Goal: Transaction & Acquisition: Purchase product/service

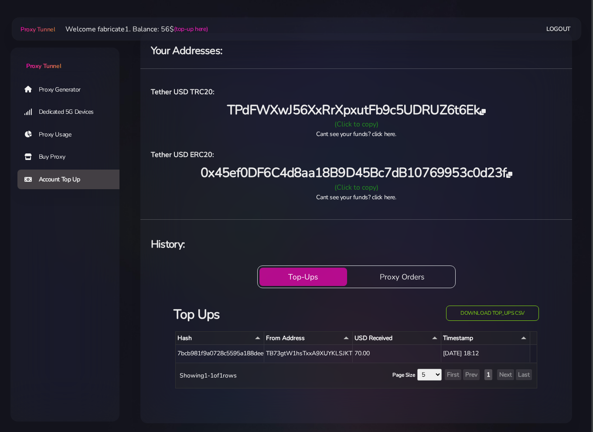
scroll to position [15, 0]
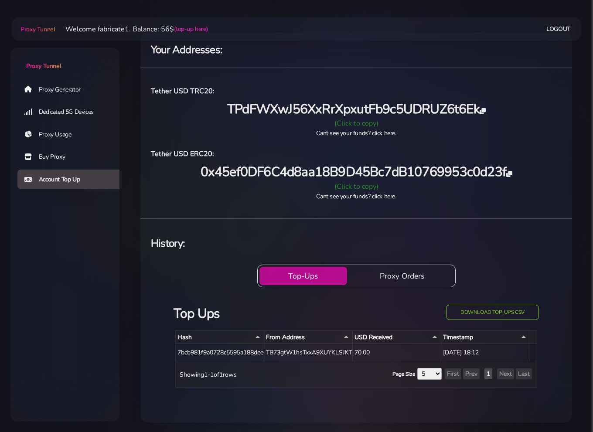
click at [402, 271] on button "Proxy Orders" at bounding box center [402, 276] width 103 height 18
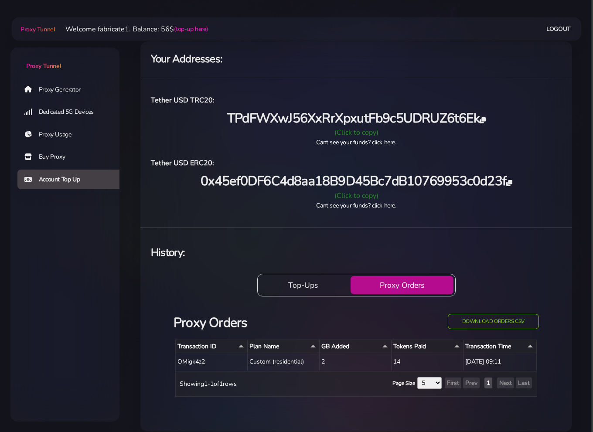
scroll to position [15, 0]
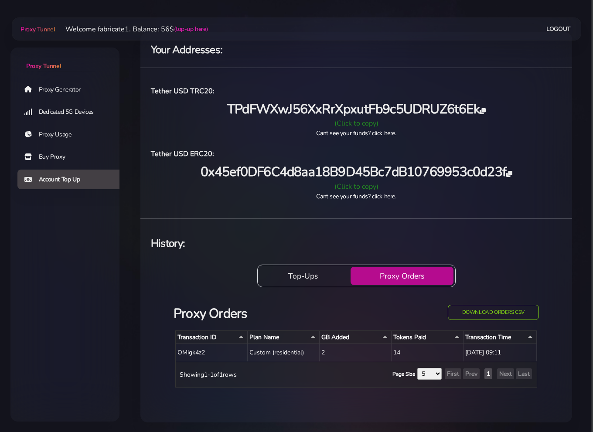
click at [72, 135] on link "Proxy Usage" at bounding box center [71, 135] width 109 height 20
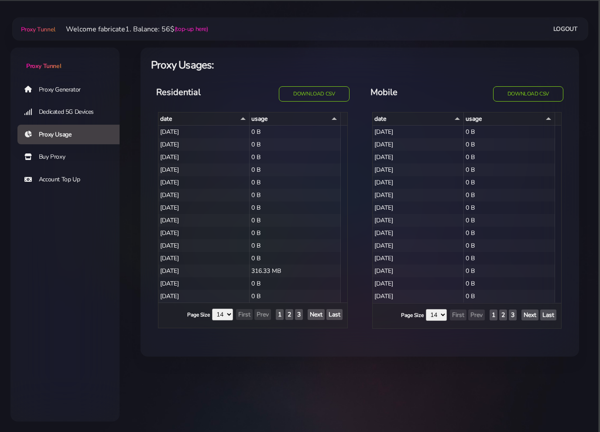
select select "14"
click at [61, 160] on link "Buy Proxy" at bounding box center [71, 157] width 109 height 20
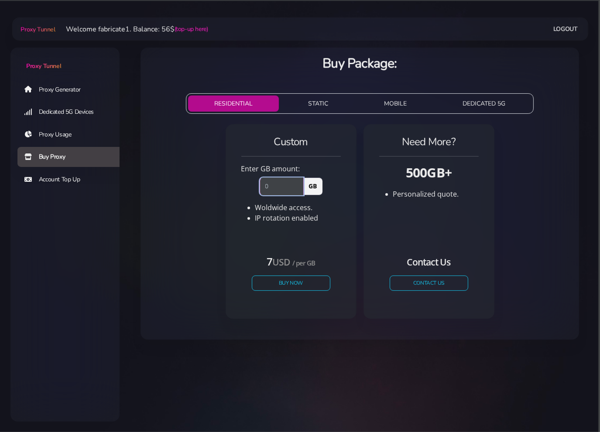
drag, startPoint x: 290, startPoint y: 185, endPoint x: 249, endPoint y: 186, distance: 40.6
click at [256, 185] on div "GB" at bounding box center [290, 184] width 73 height 21
type input "8"
click at [228, 196] on div "Custom Enter GB amount: 8 GB Woldwide access. IP rotation enabled" at bounding box center [290, 221] width 131 height 194
click at [302, 278] on button "Buy Now" at bounding box center [291, 283] width 80 height 15
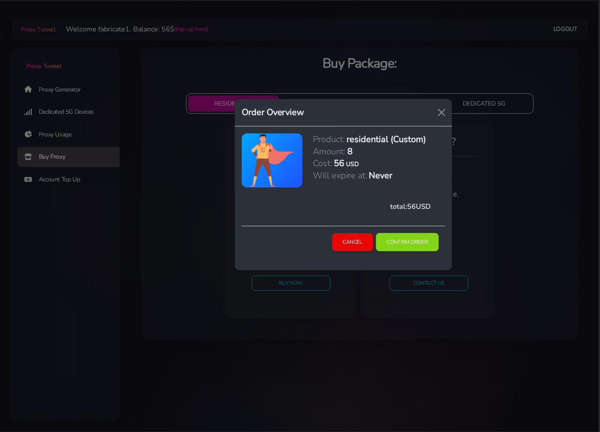
click at [398, 247] on button "Confirm Order" at bounding box center [406, 242] width 63 height 18
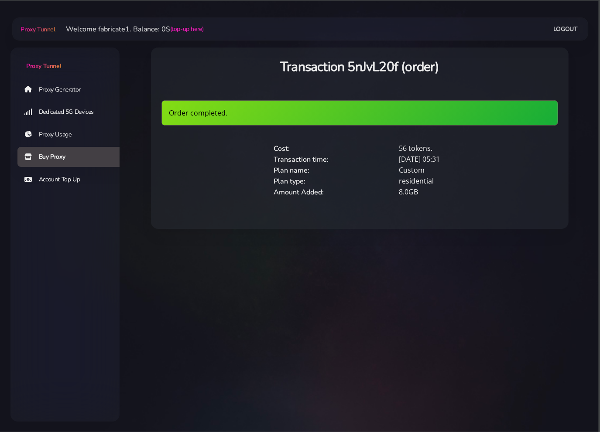
click at [69, 87] on link "Proxy Generator" at bounding box center [71, 89] width 109 height 20
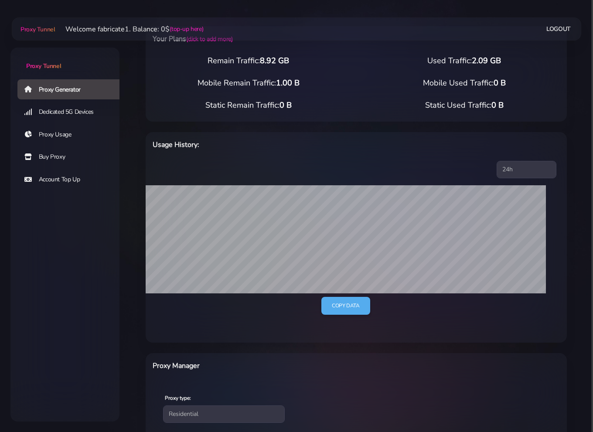
scroll to position [20, 0]
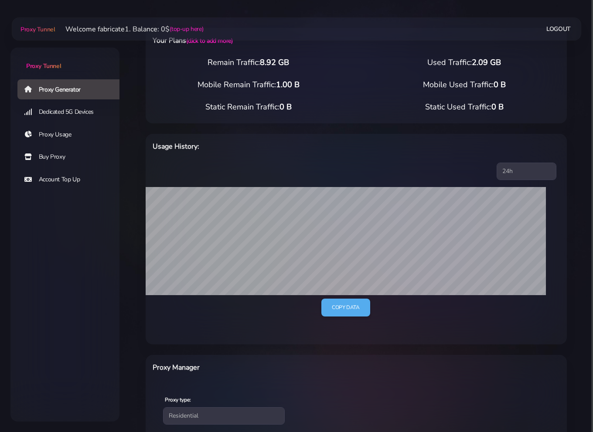
click at [195, 21] on div "Proxy Tunnel Welcome fabricate1. Balance: 0$ (top-up here) Logout" at bounding box center [296, 29] width 569 height 16
click at [191, 27] on link "(top-up here)" at bounding box center [187, 28] width 34 height 9
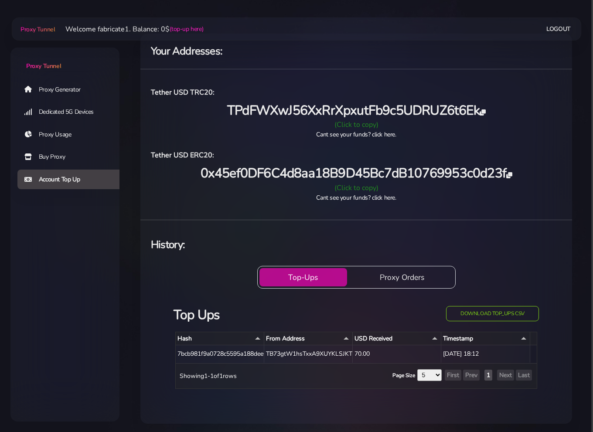
scroll to position [15, 0]
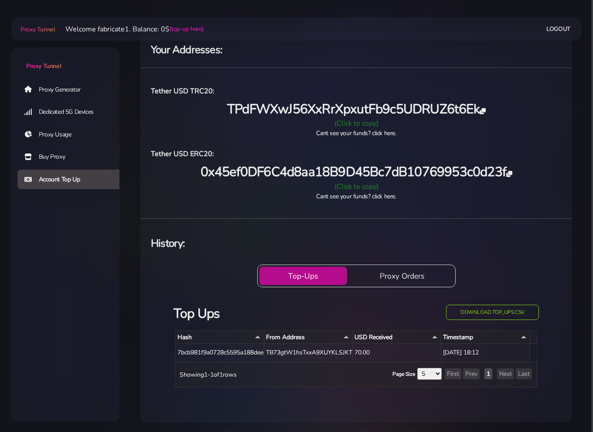
click at [398, 277] on button "Proxy Orders" at bounding box center [402, 276] width 103 height 18
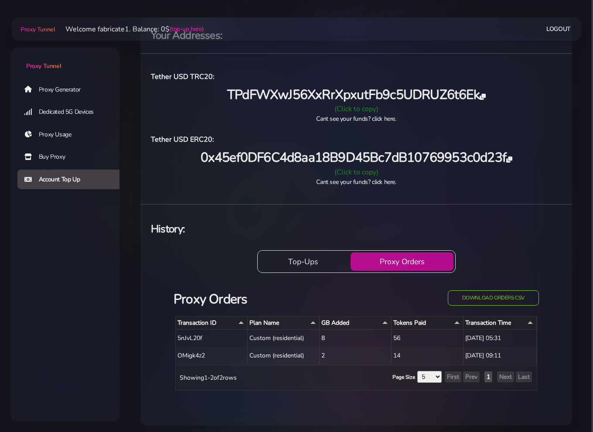
scroll to position [33, 0]
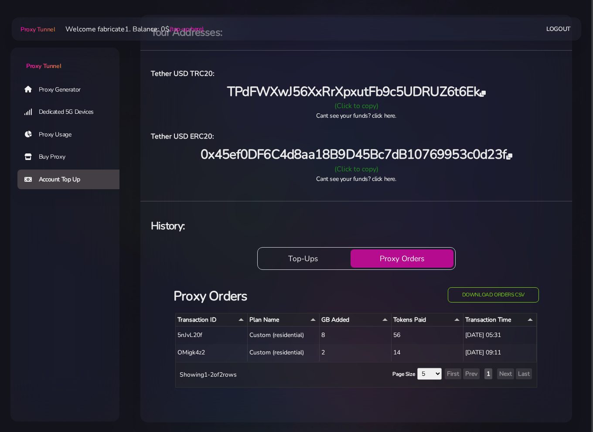
click at [320, 259] on button "Top-Ups" at bounding box center [303, 258] width 88 height 18
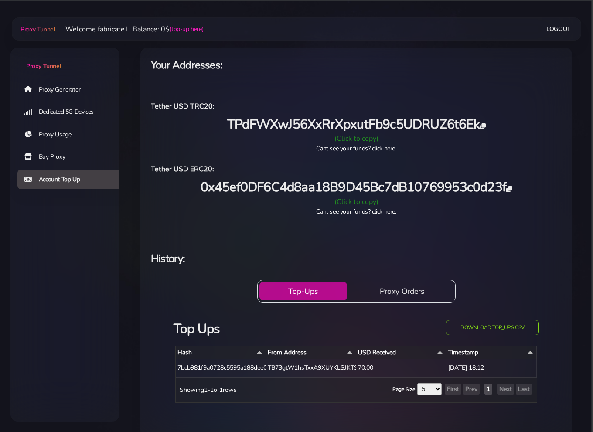
click at [56, 61] on link "Proxy Tunnel" at bounding box center [64, 59] width 109 height 23
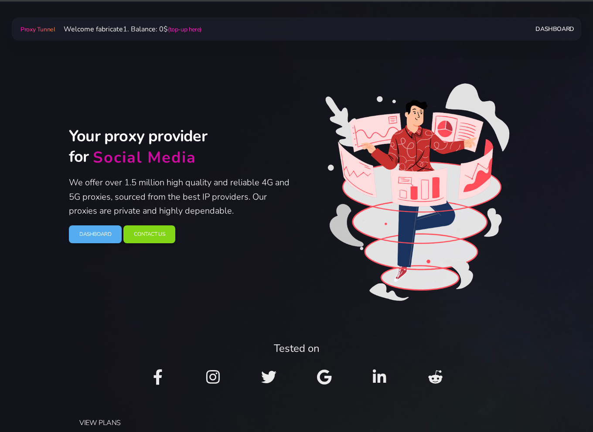
click at [551, 26] on link "Dashboard" at bounding box center [554, 29] width 38 height 16
